Goal: Task Accomplishment & Management: Manage account settings

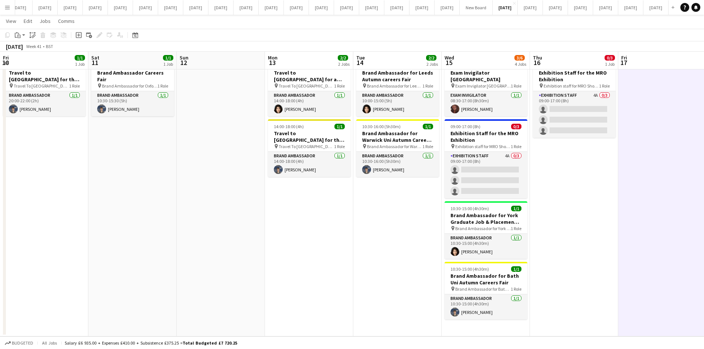
scroll to position [0, 224]
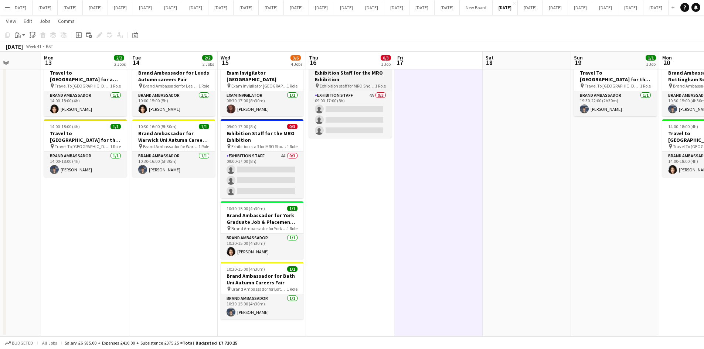
click at [343, 79] on h3 "Exhibition Staff for the MRO Exhibition" at bounding box center [350, 75] width 83 height 13
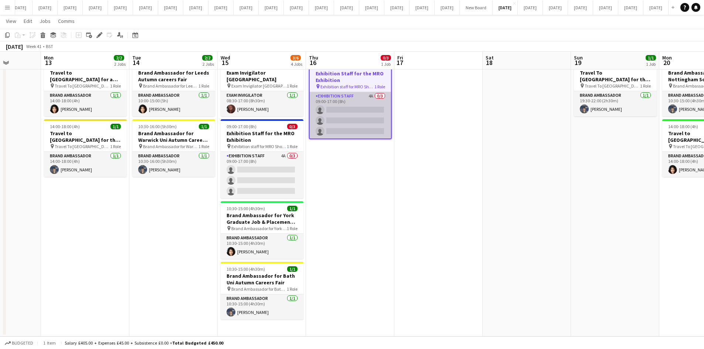
drag, startPoint x: 339, startPoint y: 108, endPoint x: 342, endPoint y: 117, distance: 8.9
click at [339, 104] on app-card-role "Exhibition Staff 4A 0/3 09:00-17:00 (8h) single-neutral-actions single-neutral-…" at bounding box center [350, 115] width 81 height 47
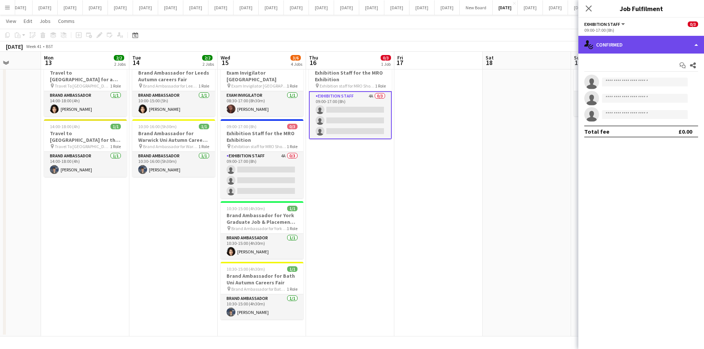
click at [696, 45] on div "single-neutral-actions-check-2 Confirmed" at bounding box center [641, 45] width 126 height 18
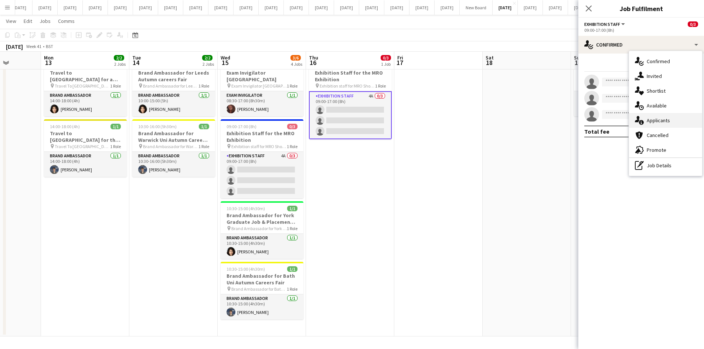
click at [665, 120] on span "Applicants" at bounding box center [658, 120] width 23 height 7
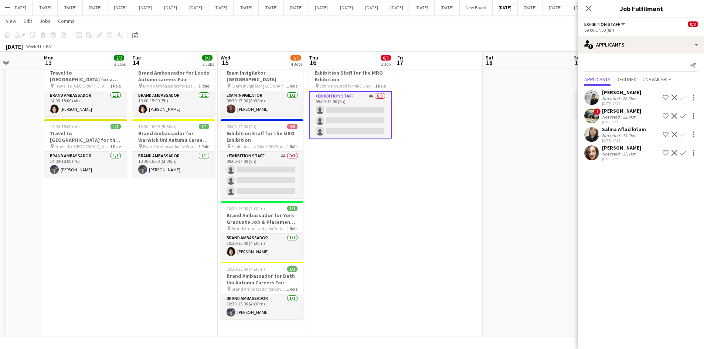
click at [609, 131] on div "Salma Aflad kriam" at bounding box center [624, 129] width 44 height 7
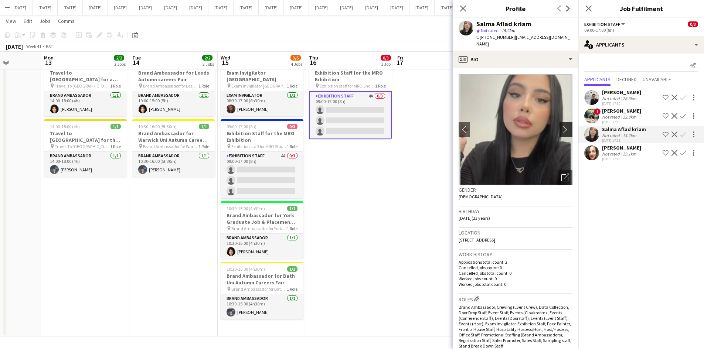
click at [561, 126] on app-icon "chevron-right" at bounding box center [566, 130] width 11 height 8
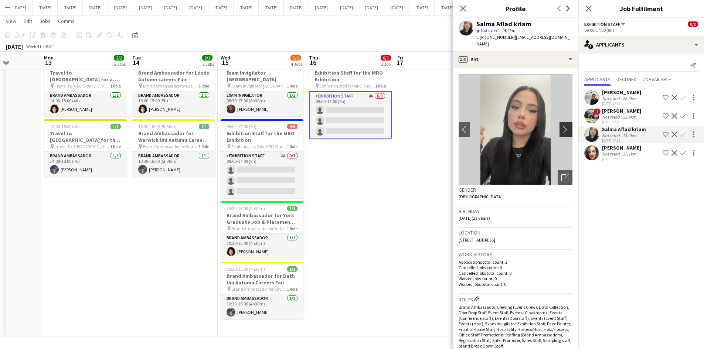
click at [561, 126] on app-icon "chevron-right" at bounding box center [566, 130] width 11 height 8
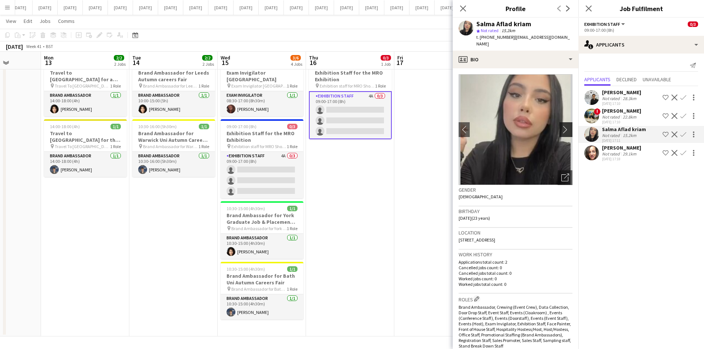
click at [561, 126] on app-icon "chevron-right" at bounding box center [566, 130] width 11 height 8
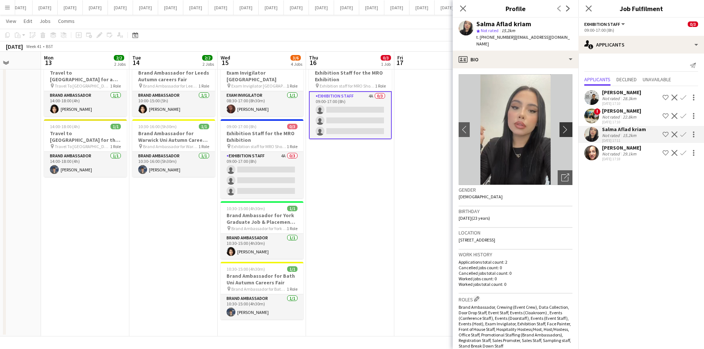
click at [561, 126] on app-icon "chevron-right" at bounding box center [566, 130] width 11 height 8
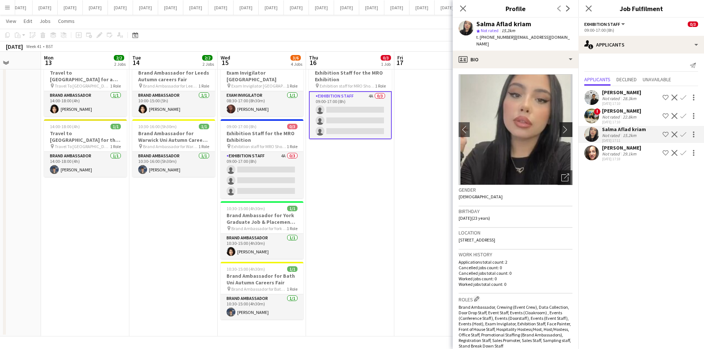
click at [561, 126] on app-icon "chevron-right" at bounding box center [566, 130] width 11 height 8
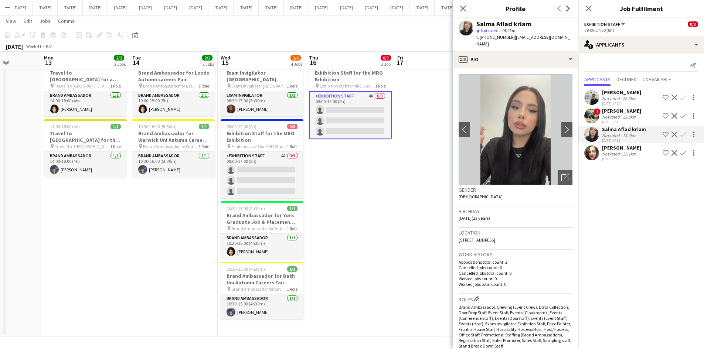
click at [616, 147] on div "[PERSON_NAME]" at bounding box center [621, 148] width 39 height 7
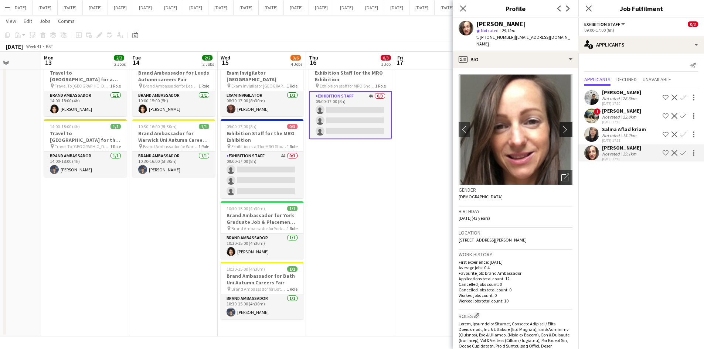
click at [560, 122] on button "chevron-right" at bounding box center [567, 129] width 15 height 15
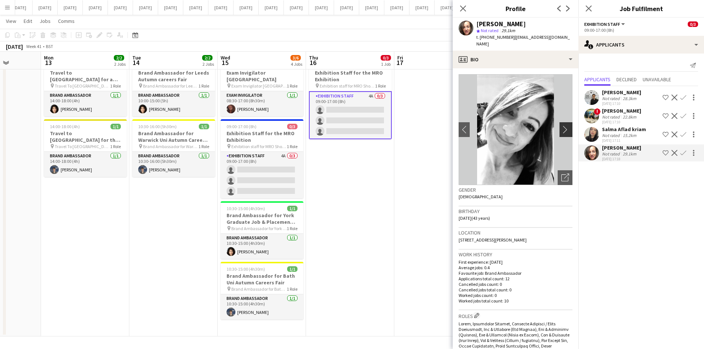
click at [561, 126] on app-icon "chevron-right" at bounding box center [566, 130] width 11 height 8
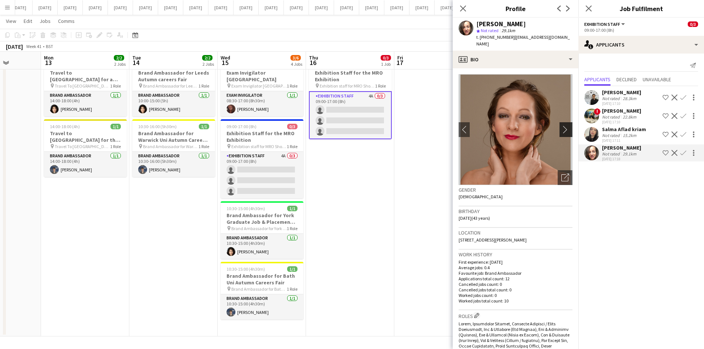
click at [561, 126] on app-icon "chevron-right" at bounding box center [566, 130] width 11 height 8
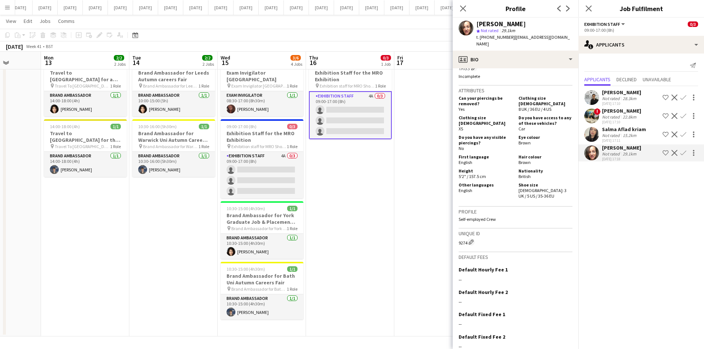
scroll to position [501, 0]
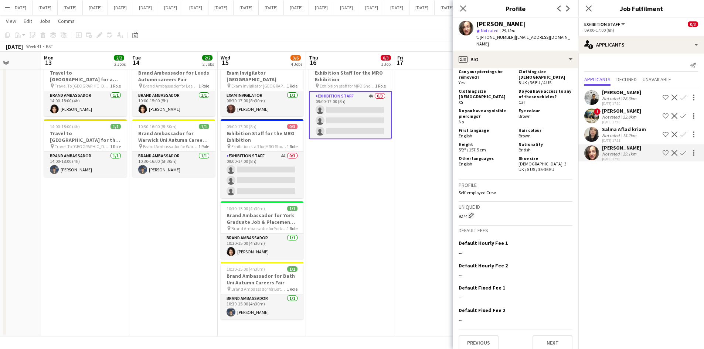
click at [608, 135] on div "Not rated" at bounding box center [611, 136] width 19 height 6
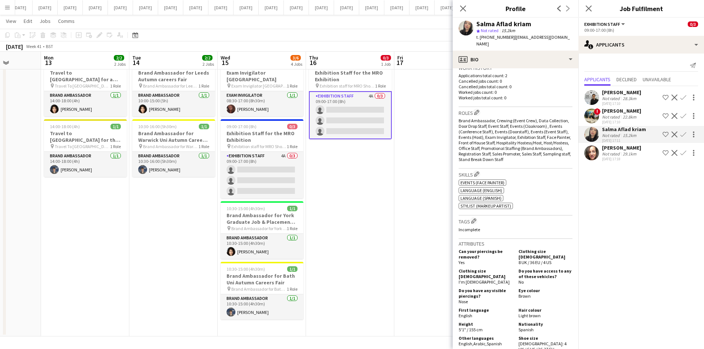
scroll to position [367, 0]
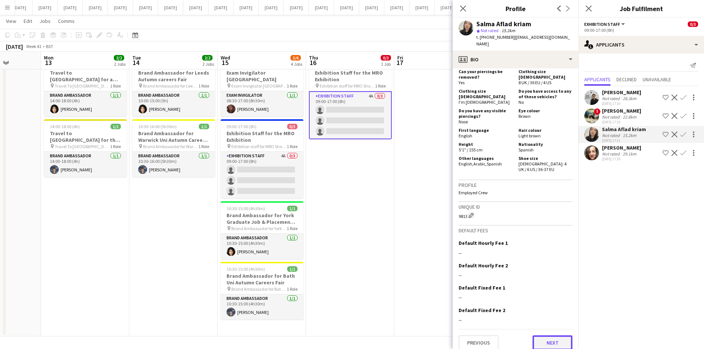
click at [550, 336] on button "Next" at bounding box center [553, 343] width 40 height 15
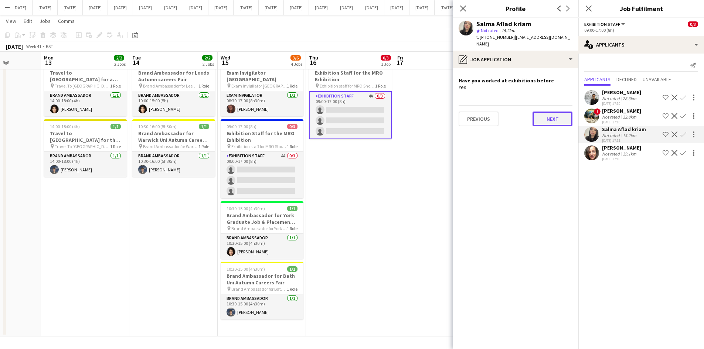
click at [549, 113] on button "Next" at bounding box center [553, 119] width 40 height 15
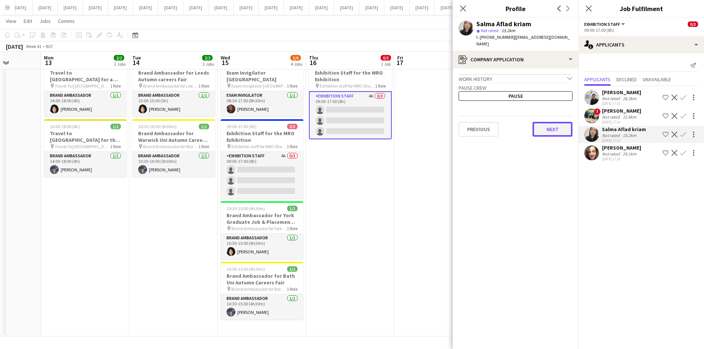
click at [548, 122] on button "Next" at bounding box center [553, 129] width 40 height 15
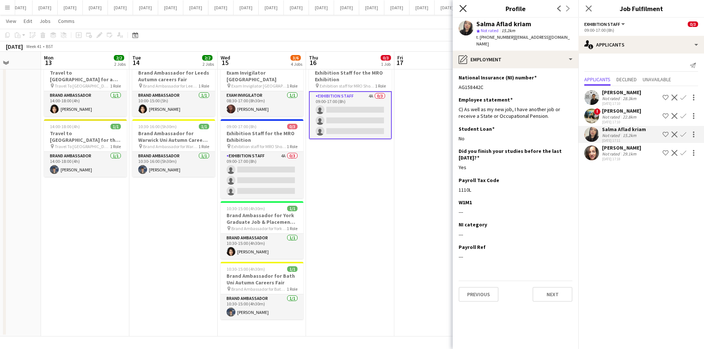
click at [463, 6] on icon "Close pop-in" at bounding box center [462, 8] width 7 height 7
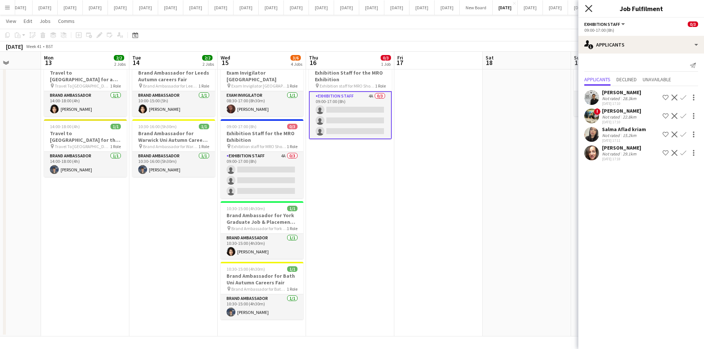
click at [587, 7] on icon at bounding box center [588, 8] width 7 height 7
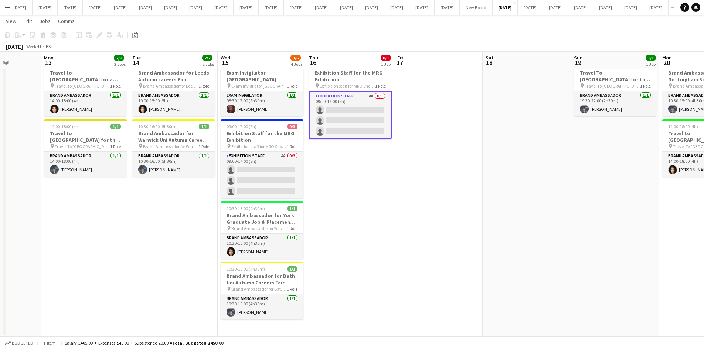
click at [466, 166] on app-date-cell at bounding box center [438, 196] width 88 height 281
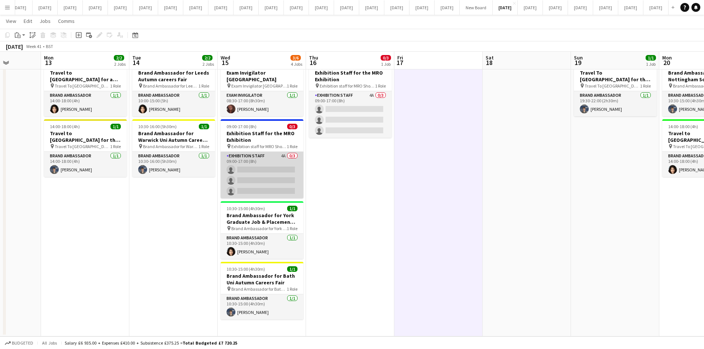
click at [269, 162] on app-card-role "Exhibition Staff 4A 0/3 09:00-17:00 (8h) single-neutral-actions single-neutral-…" at bounding box center [262, 175] width 83 height 47
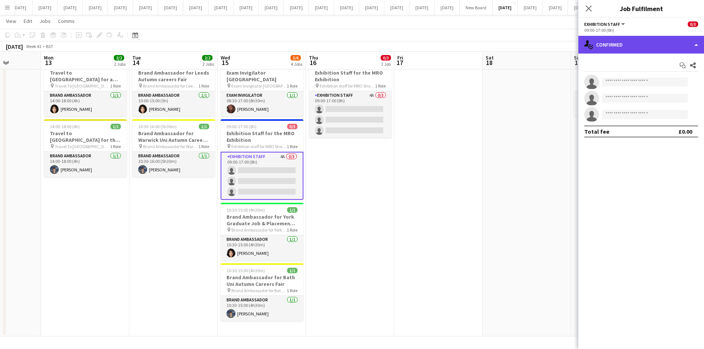
click at [695, 44] on div "single-neutral-actions-check-2 Confirmed" at bounding box center [641, 45] width 126 height 18
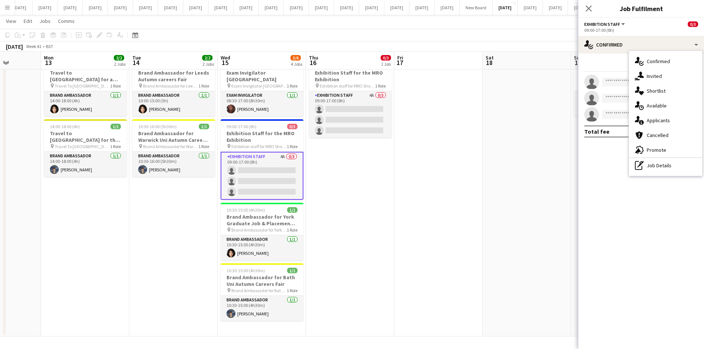
click at [663, 123] on span "Applicants" at bounding box center [658, 120] width 23 height 7
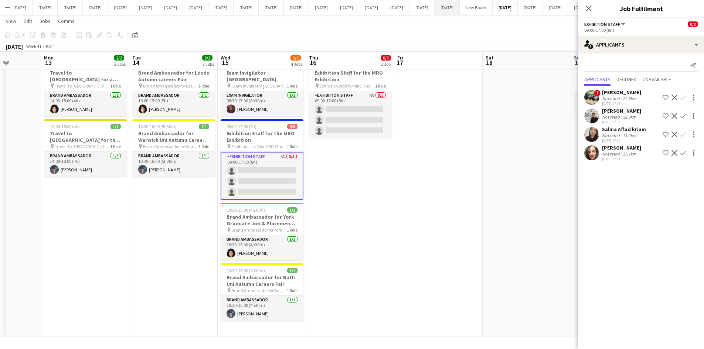
click at [591, 9] on icon "Close pop-in" at bounding box center [589, 9] width 6 height 6
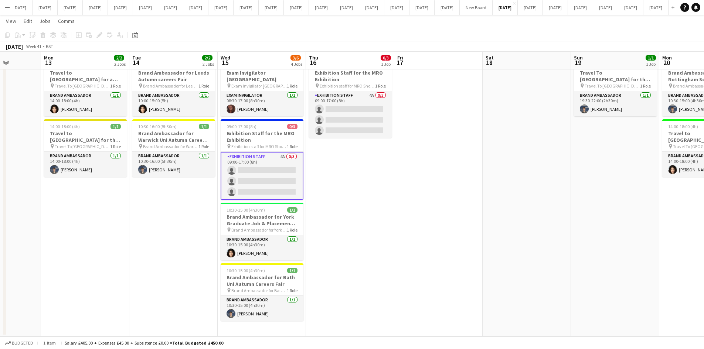
click at [427, 177] on app-date-cell at bounding box center [438, 196] width 88 height 281
